Goal: Find specific page/section

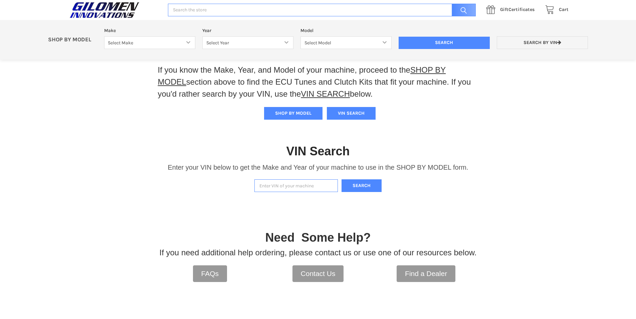
scroll to position [33, 0]
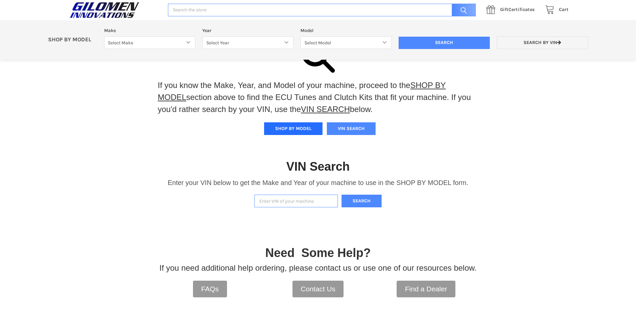
click at [303, 130] on button "SHOP BY MODEL" at bounding box center [293, 129] width 58 height 13
click at [189, 44] on select "Select Make Bobcat UTV Gravely UTV ACE 900 RANGER 570 Ranger 700 / 800 RANGER 9…" at bounding box center [149, 42] width 91 height 13
select select "330"
click at [104, 36] on select "Select Make Bobcat UTV Gravely UTV ACE 900 RANGER 570 Ranger 700 / 800 RANGER 9…" at bounding box center [149, 42] width 91 height 13
click at [285, 45] on select "Select Year [DATE] 2018 2019 2020 2021 2022 2023 2024 2025 2026" at bounding box center [247, 42] width 91 height 13
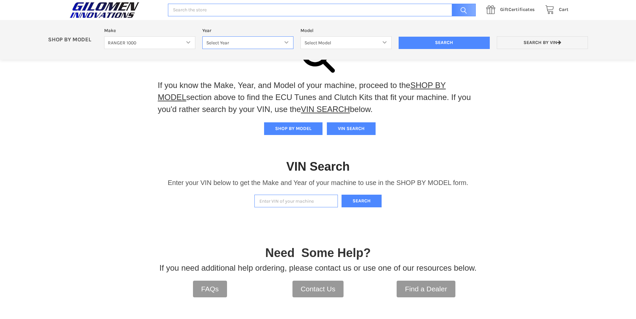
select select "493"
click at [202, 36] on select "Select Year [DATE] 2018 2019 2020 2021 2022 2023 2024 2025 2026" at bounding box center [247, 42] width 91 height 13
drag, startPoint x: 385, startPoint y: 40, endPoint x: 381, endPoint y: 45, distance: 7.1
click at [385, 40] on select "Select Model Ranger 1000 Basic 61 HP SOHC Ranger 1000 Crew Basic 61 HP SOHC Ran…" at bounding box center [345, 42] width 91 height 13
select select "510"
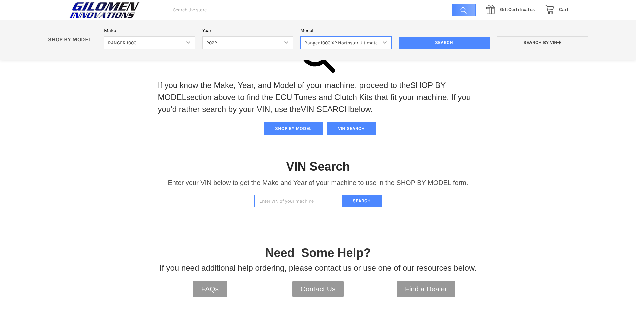
click at [300, 36] on select "Select Model Ranger 1000 Basic 61 HP SOHC Ranger 1000 Crew Basic 61 HP SOHC Ran…" at bounding box center [345, 42] width 91 height 13
click at [417, 43] on input "Search" at bounding box center [444, 43] width 91 height 13
